Goal: Find specific page/section: Find specific page/section

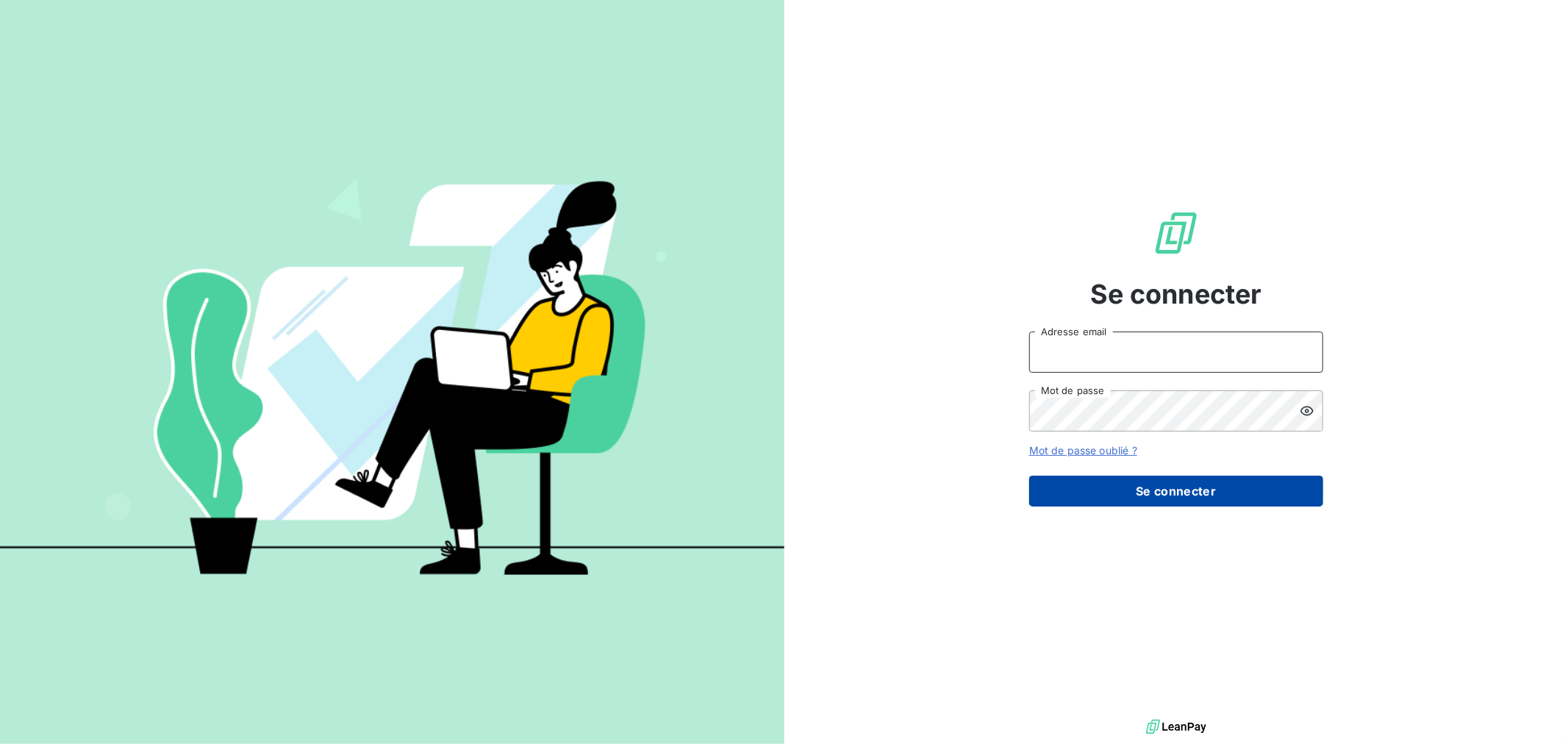
type input "[EMAIL_ADDRESS][DOMAIN_NAME]"
click at [1173, 493] on button "Se connecter" at bounding box center [1176, 490] width 294 height 31
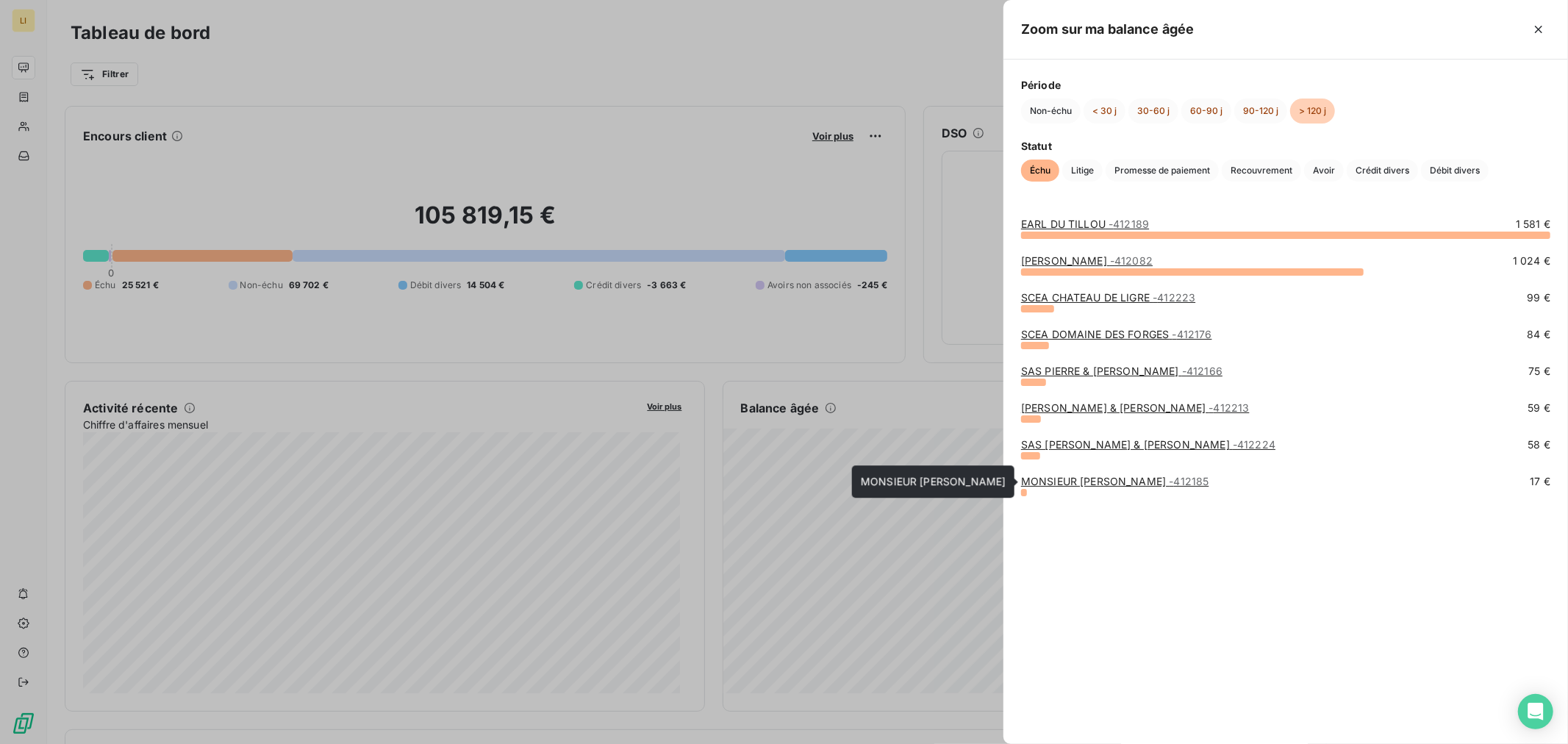
click at [1064, 478] on link "MONSIEUR [PERSON_NAME] - 412185" at bounding box center [1114, 481] width 188 height 13
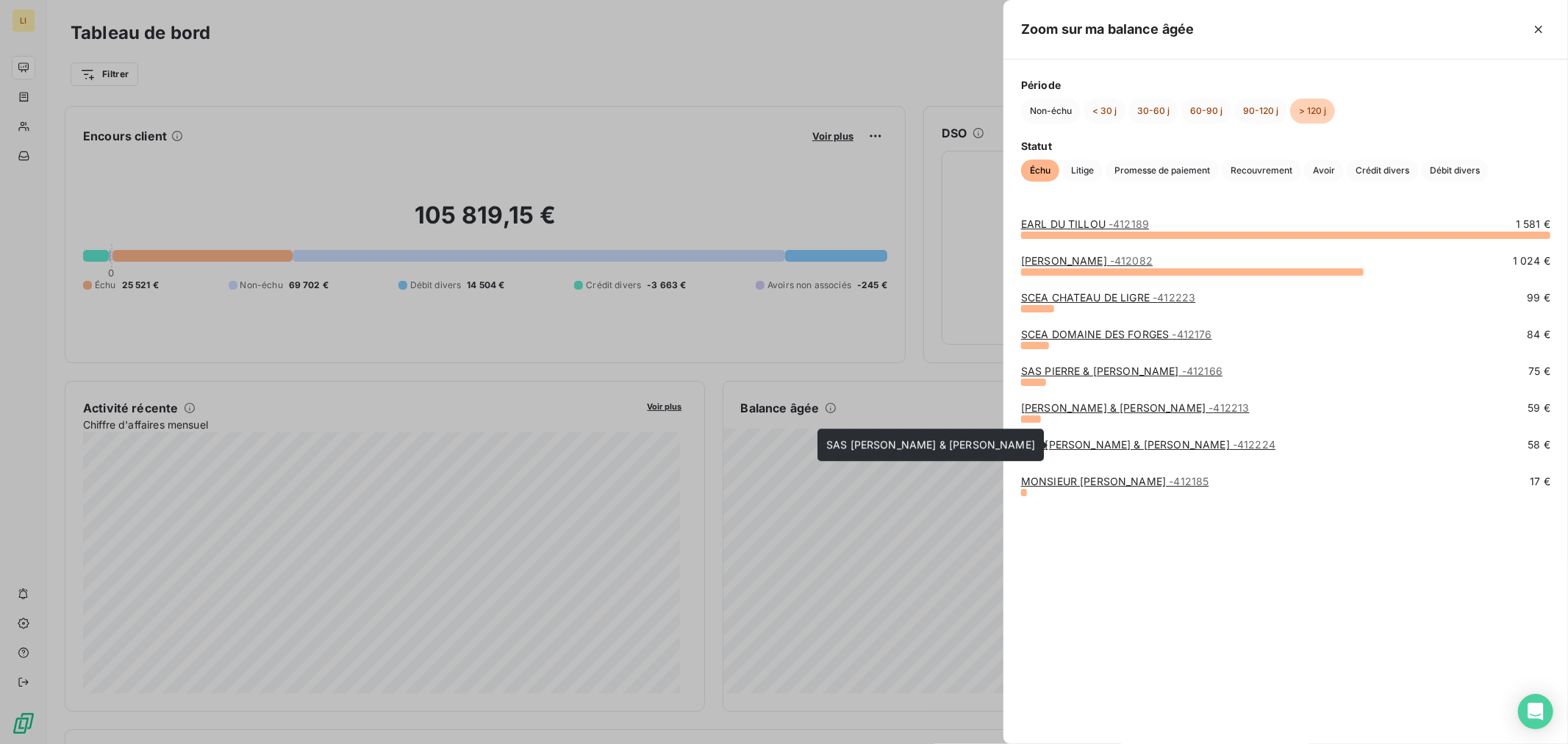
click at [1155, 444] on link "SAS [PERSON_NAME] & [PERSON_NAME] - 412224" at bounding box center [1148, 444] width 255 height 13
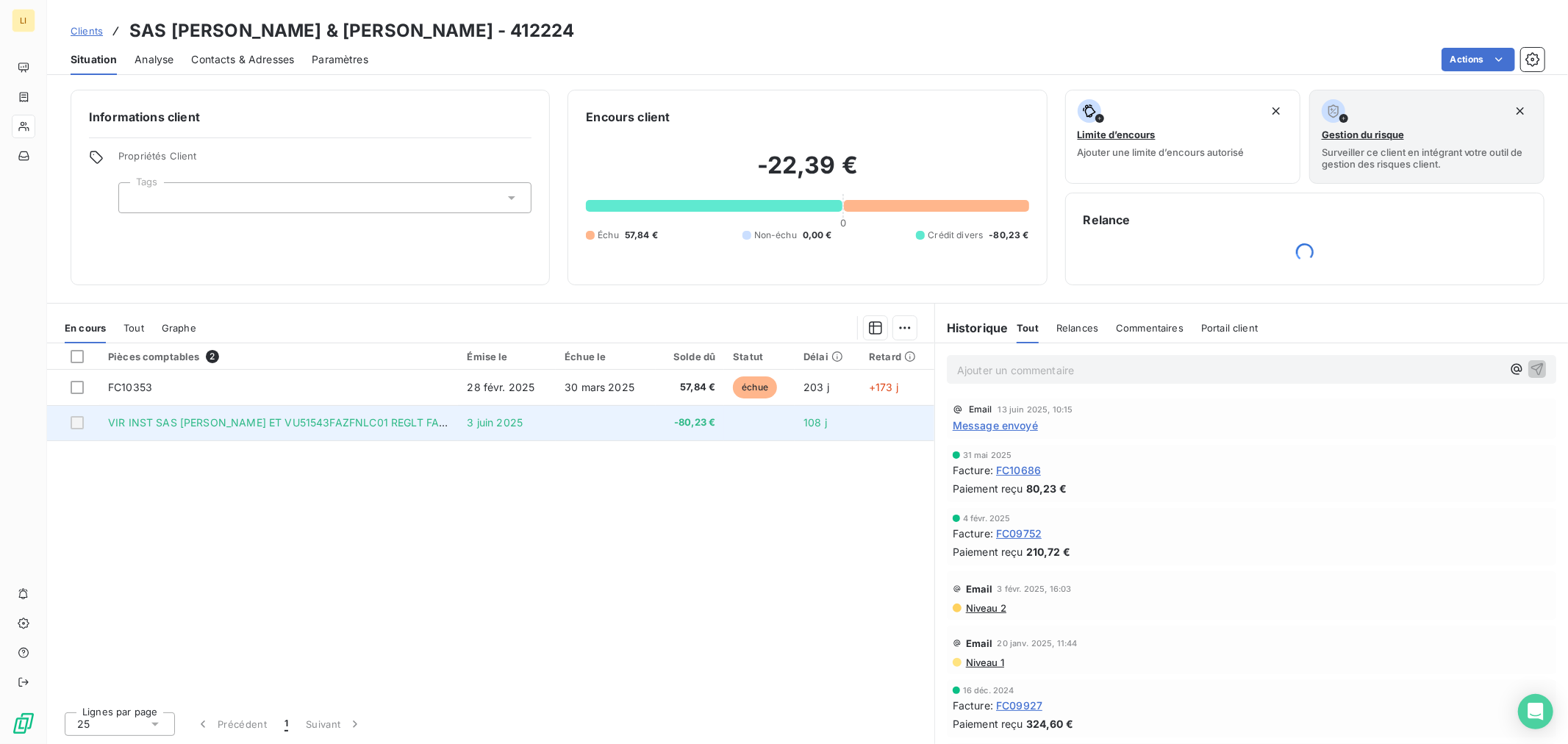
click at [755, 428] on td at bounding box center [759, 423] width 70 height 35
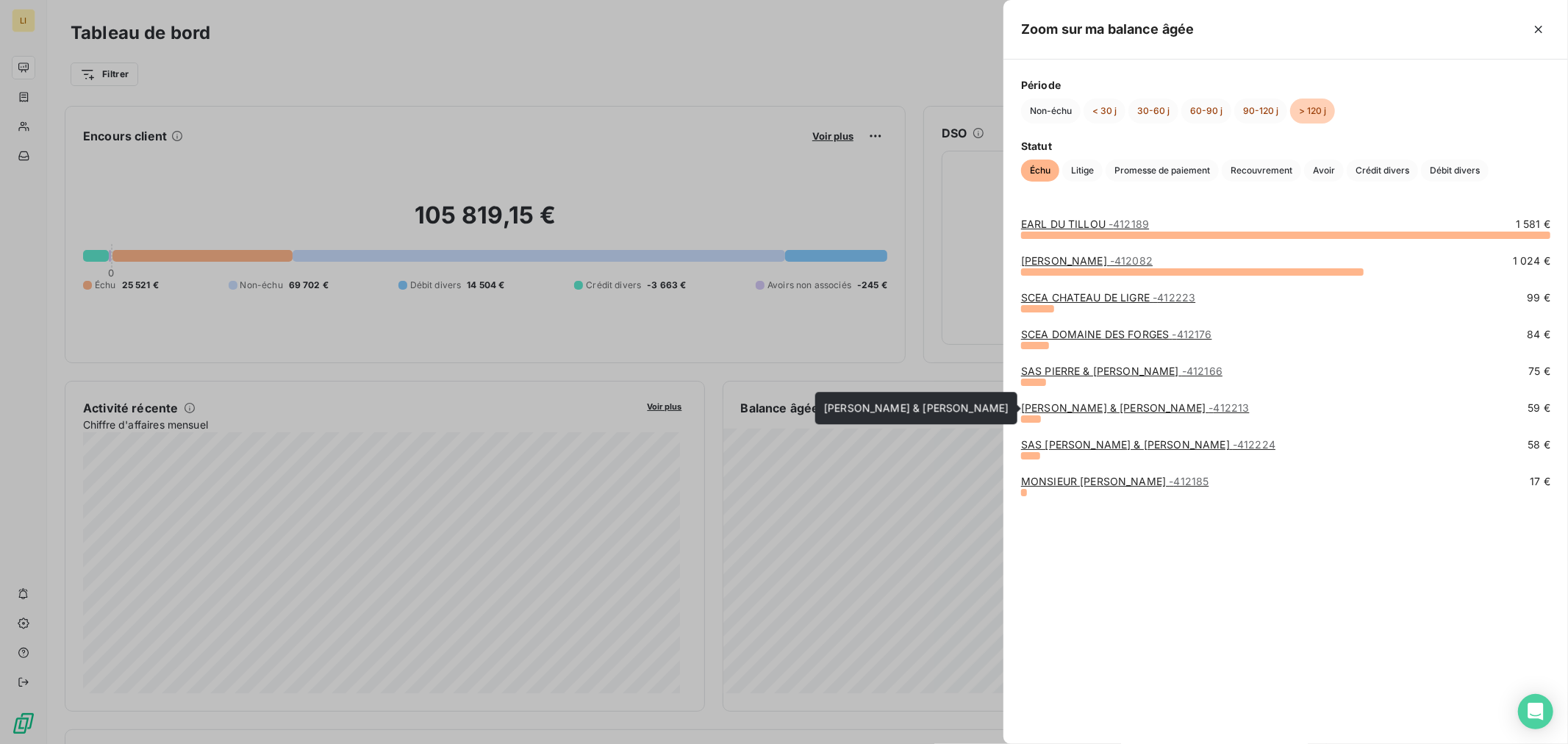
click at [1044, 409] on link "[PERSON_NAME] & [PERSON_NAME] - 412213" at bounding box center [1135, 408] width 229 height 13
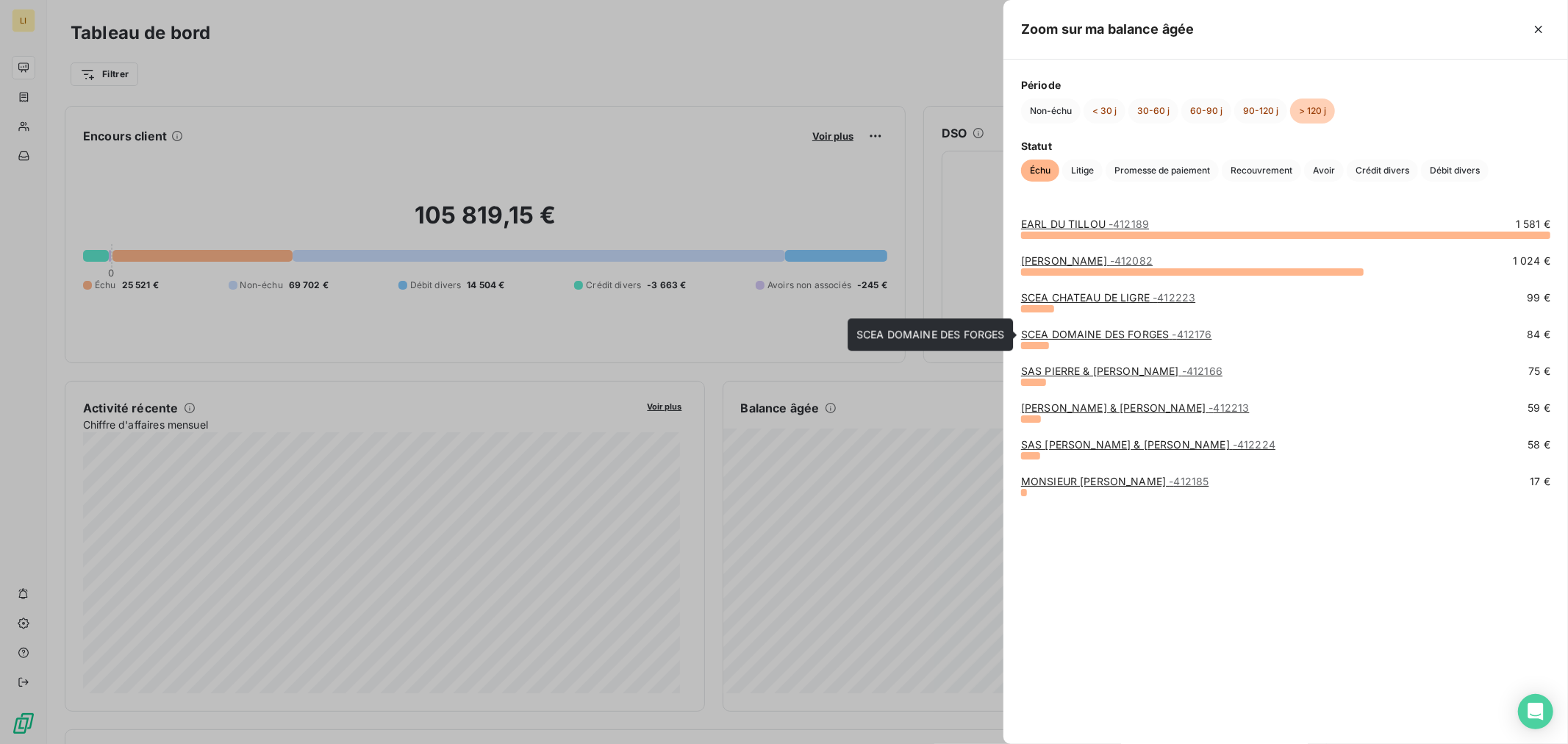
click at [1095, 336] on link "SCEA DOMAINE DES FORGES - 412176" at bounding box center [1116, 334] width 191 height 13
